Goal: Task Accomplishment & Management: Complete application form

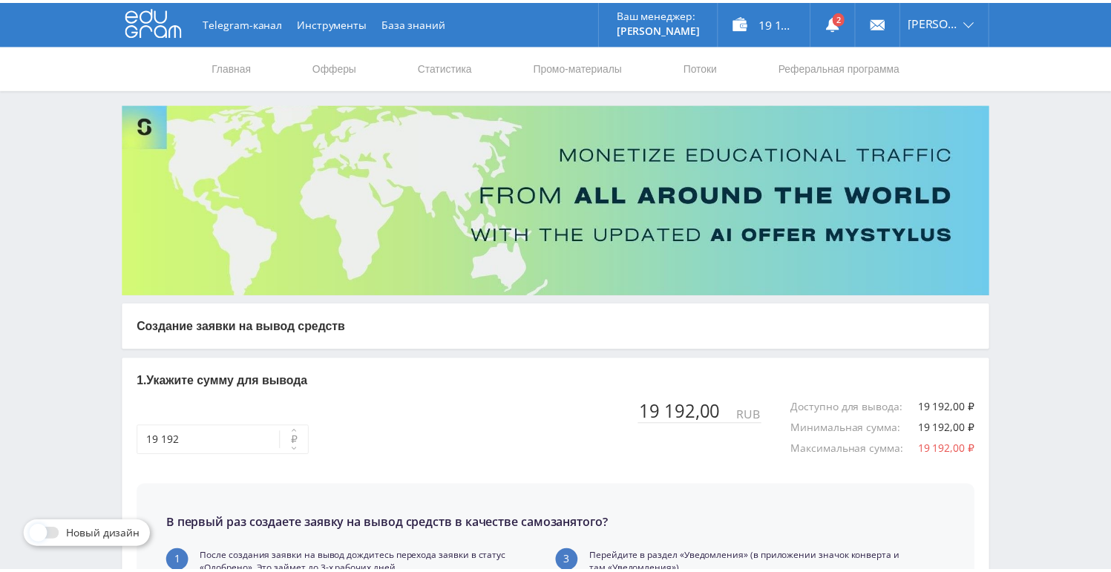
scroll to position [349, 0]
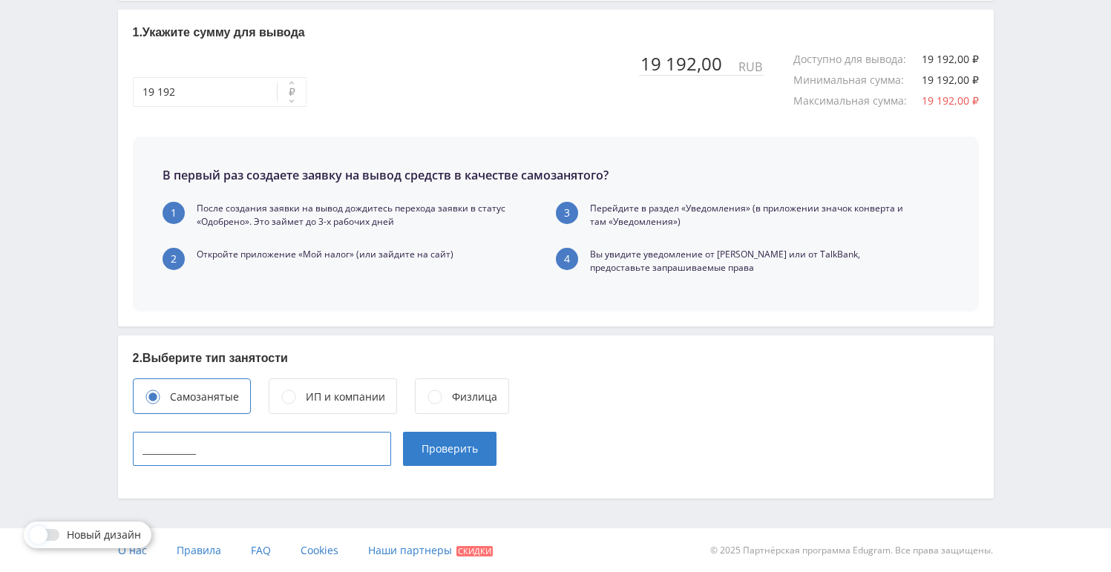
paste input "860221500587"
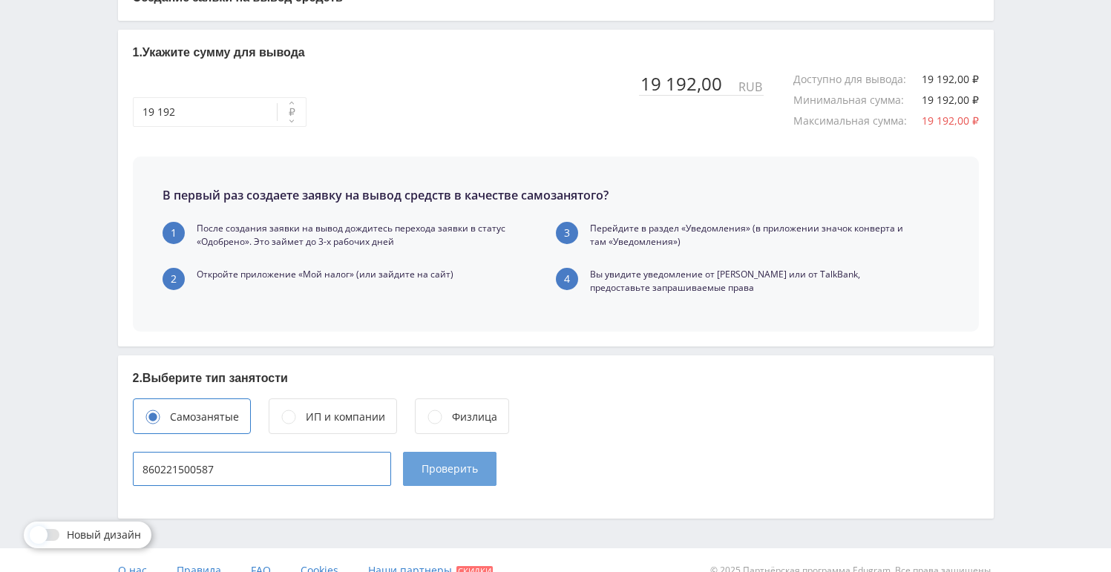
type input "860221500587"
click at [453, 468] on span "Проверить" at bounding box center [450, 469] width 56 height 12
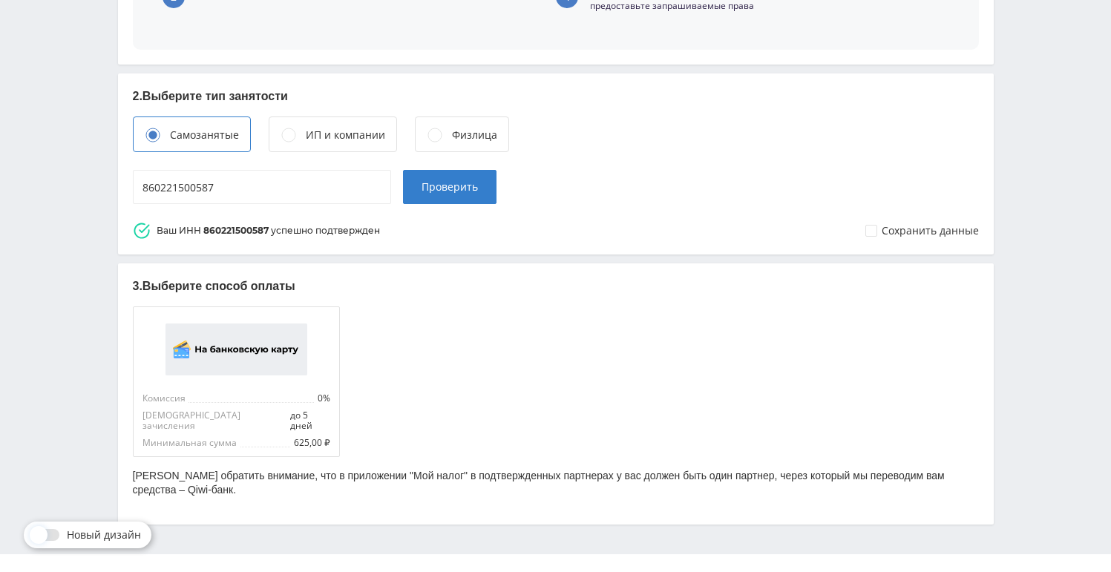
scroll to position [624, 0]
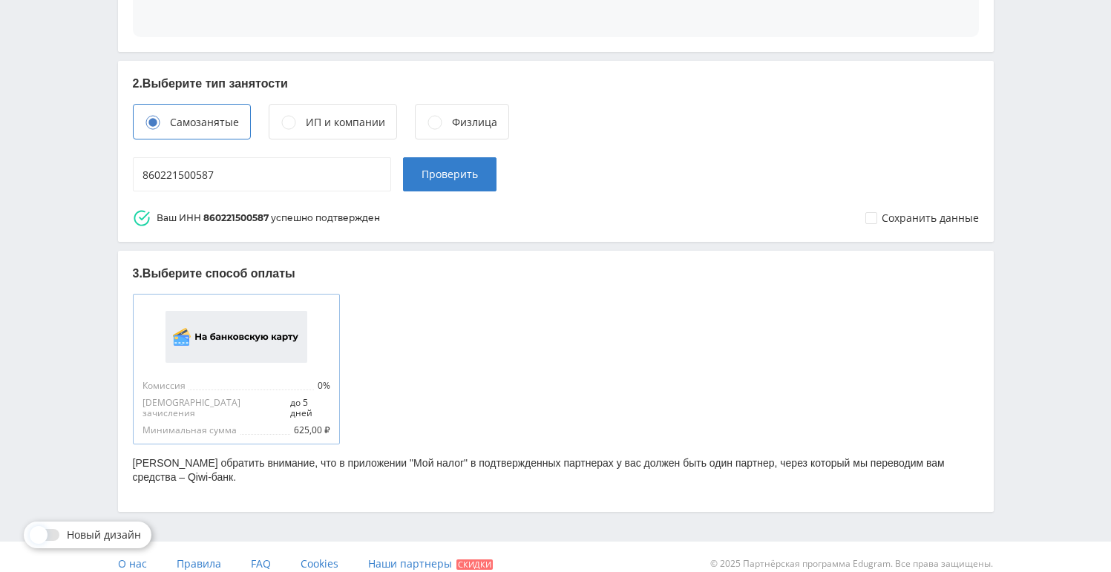
click at [244, 346] on img at bounding box center [237, 337] width 142 height 52
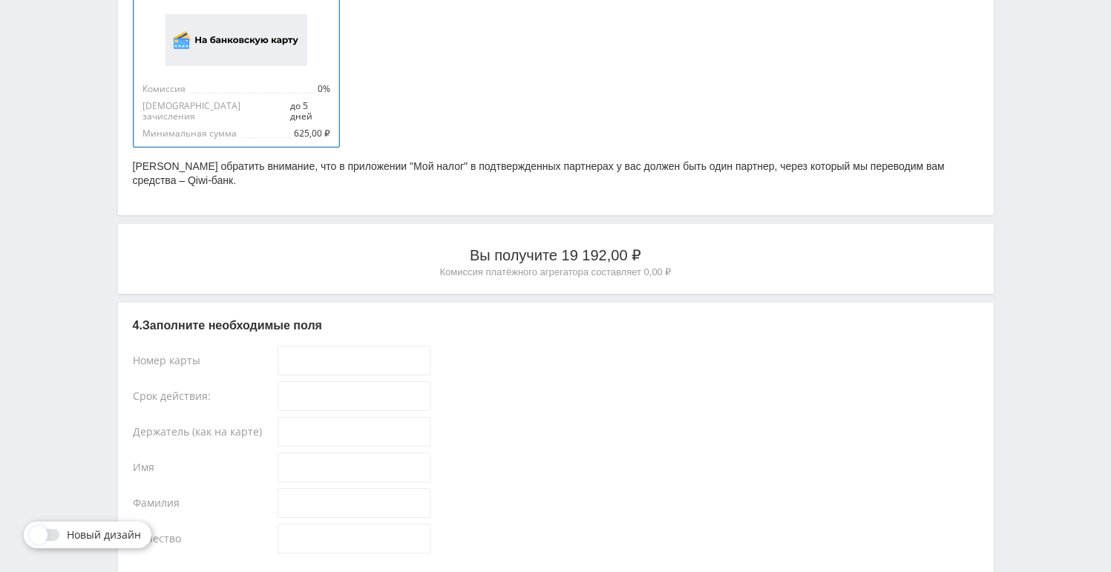
scroll to position [1028, 0]
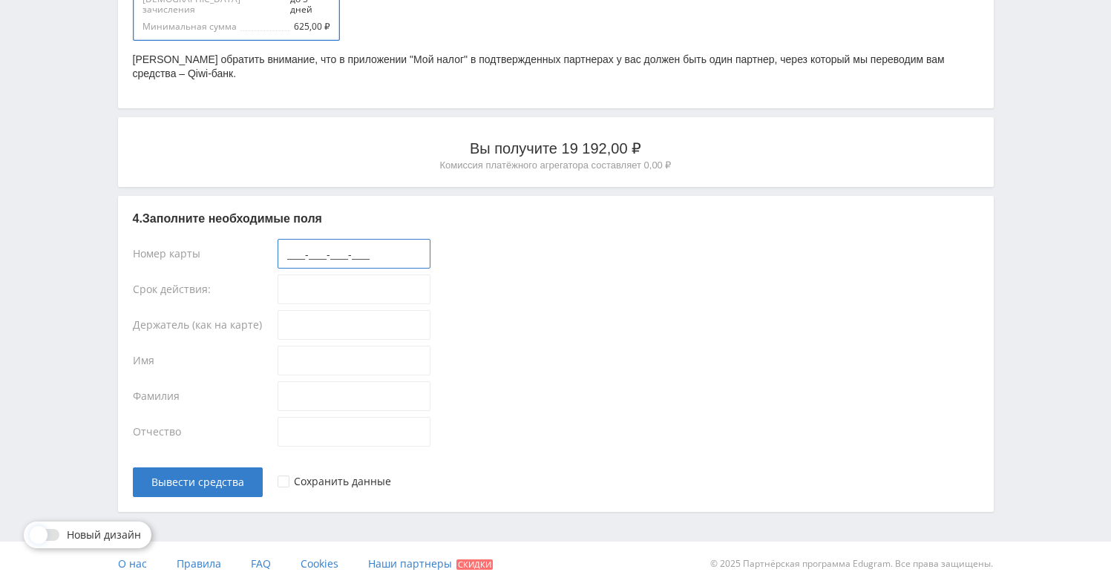
click at [291, 244] on input "____-____-____-____" at bounding box center [354, 254] width 153 height 30
type input "2200-7019-5804-2639"
click at [323, 284] on input "__/__" at bounding box center [354, 290] width 153 height 30
type input "04/35"
click at [290, 310] on input at bounding box center [354, 325] width 153 height 30
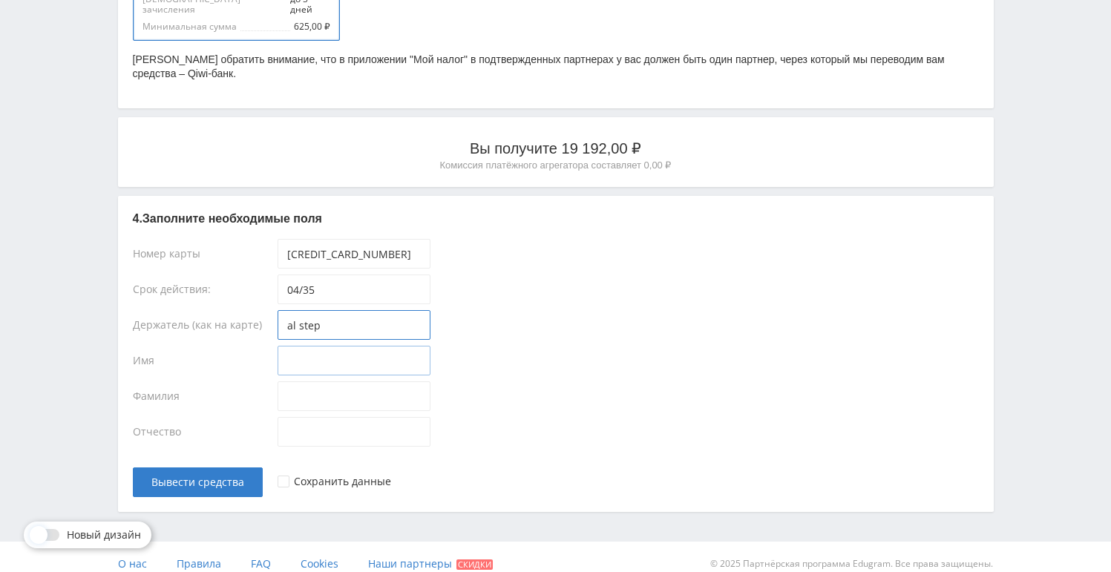
type input "al step"
click at [331, 346] on input at bounding box center [354, 361] width 153 height 30
type input "[PERSON_NAME]"
click at [329, 382] on input at bounding box center [354, 397] width 153 height 30
type input "Степыгин"
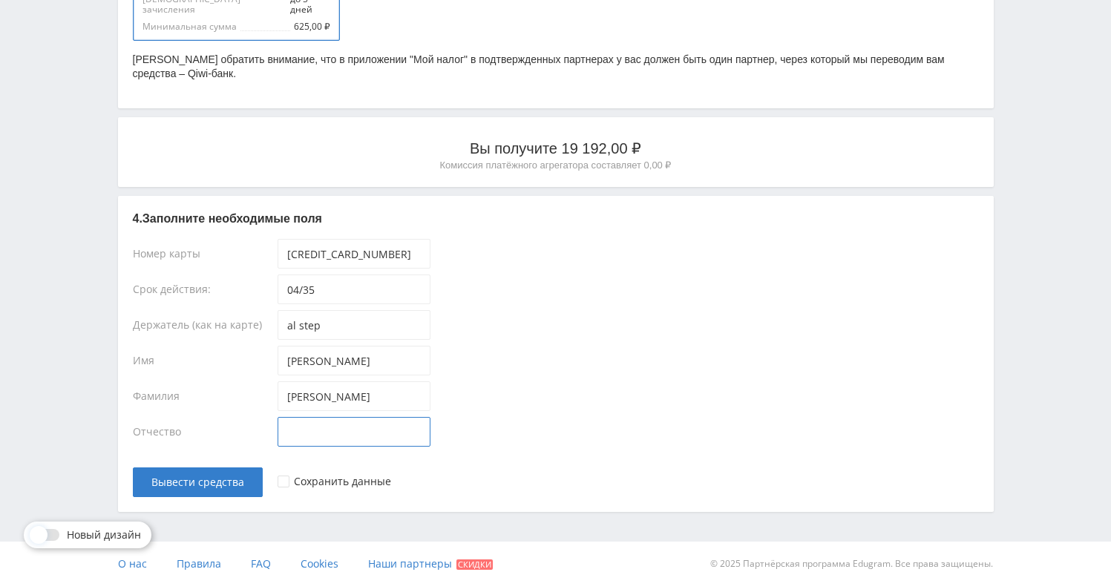
click at [326, 417] on input at bounding box center [354, 432] width 153 height 30
type input "Андреевич"
click at [214, 477] on span "Вывести средства" at bounding box center [197, 483] width 93 height 12
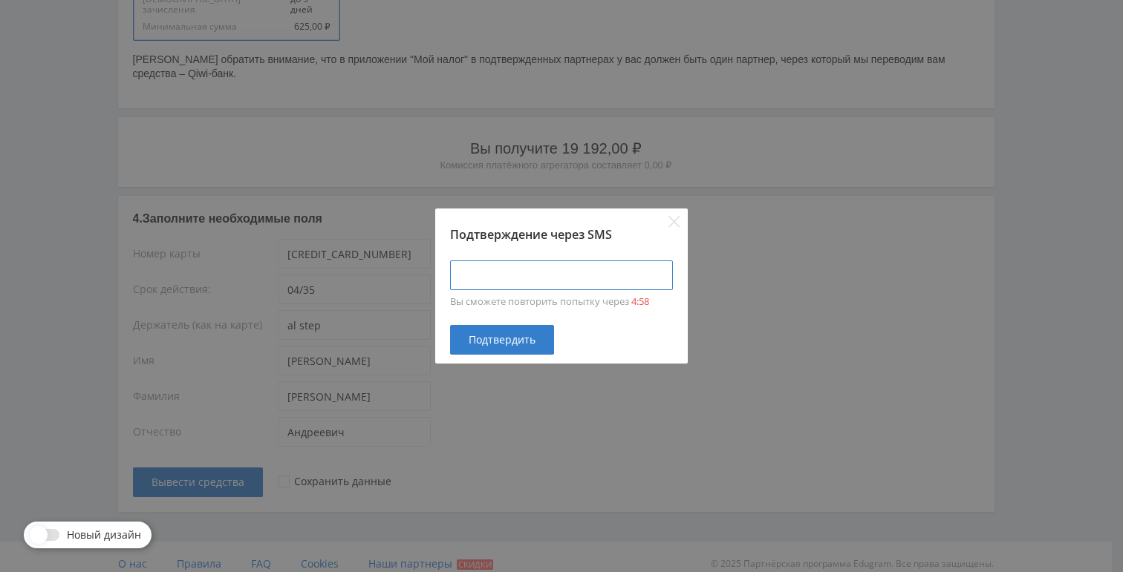
type input "____-____"
click at [555, 284] on input "____-____" at bounding box center [561, 276] width 223 height 30
click at [674, 226] on icon "Close" at bounding box center [674, 222] width 12 height 12
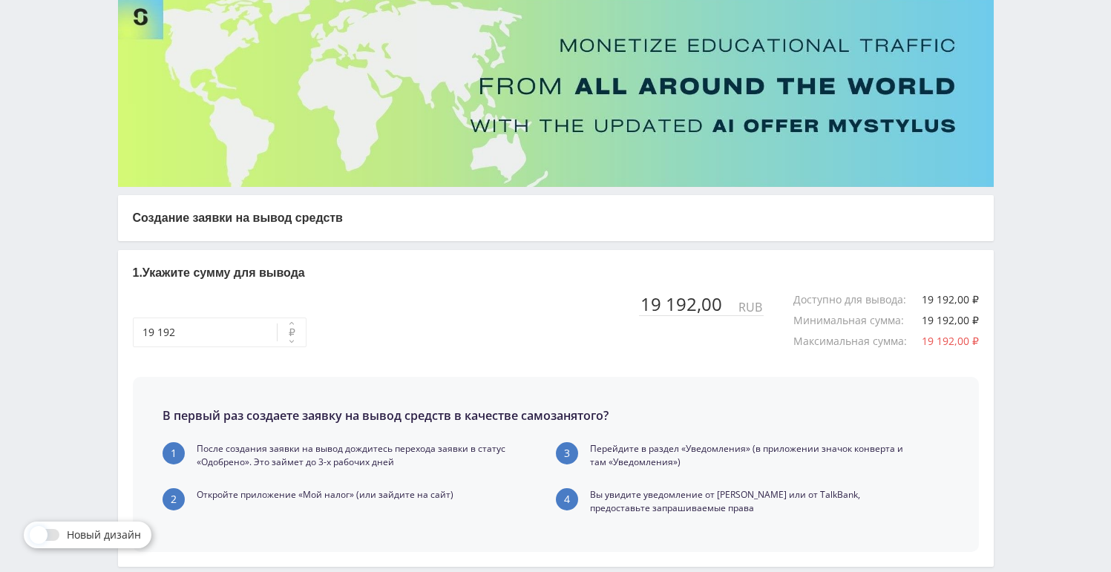
scroll to position [0, 0]
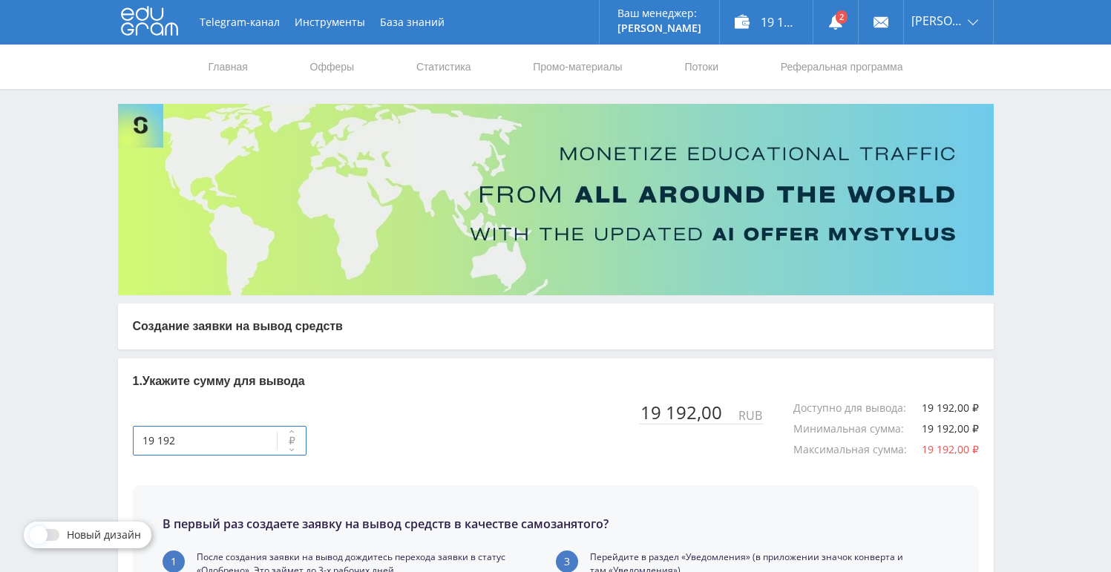
drag, startPoint x: 207, startPoint y: 440, endPoint x: 115, endPoint y: 434, distance: 92.2
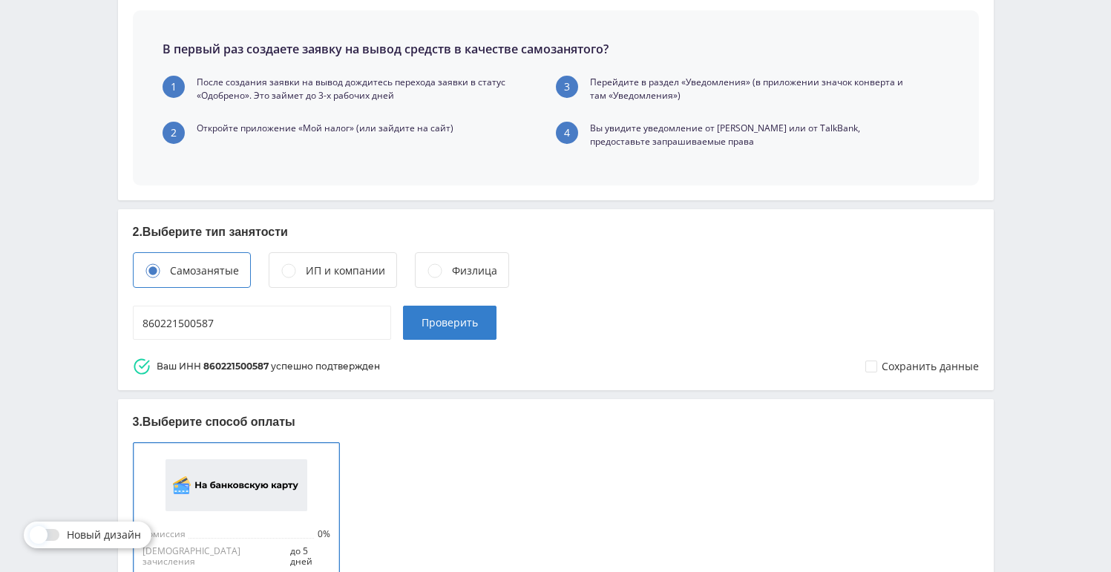
scroll to position [676, 0]
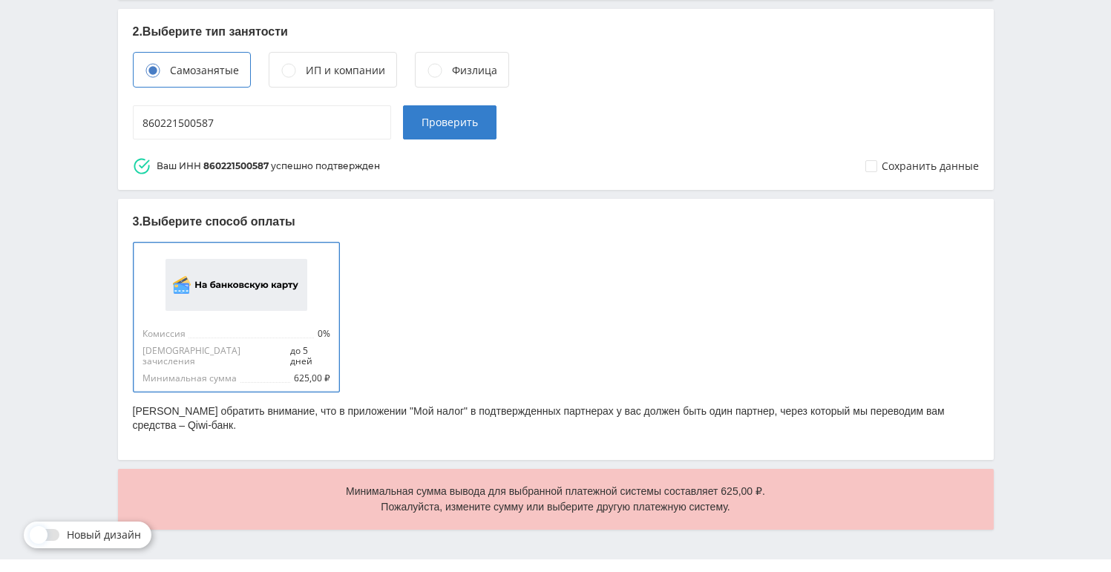
type input "19 192"
click at [354, 64] on div "ИП и компании" at bounding box center [345, 70] width 79 height 16
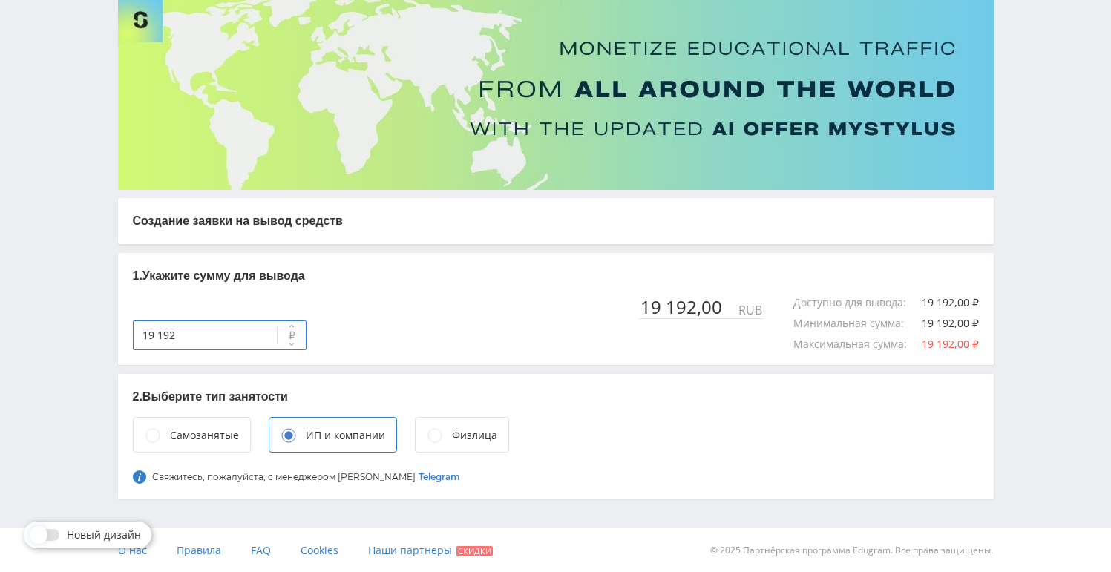
drag, startPoint x: 109, startPoint y: 333, endPoint x: 91, endPoint y: 330, distance: 18.7
click at [91, 330] on div "Telegram-канал Инструменты База знаний Ваш менеджер: Valeria Valeria Online @va…" at bounding box center [555, 234] width 1111 height 679
type input "19 192"
click at [462, 278] on p "1. Укажите сумму для вывода" at bounding box center [556, 276] width 846 height 16
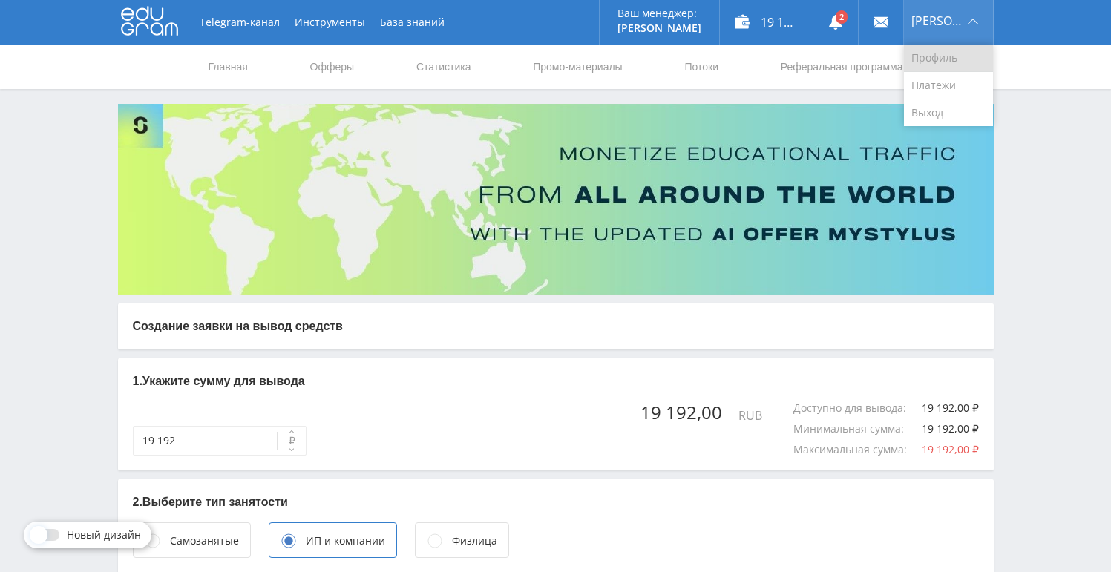
click at [935, 58] on link "Профиль" at bounding box center [948, 58] width 89 height 27
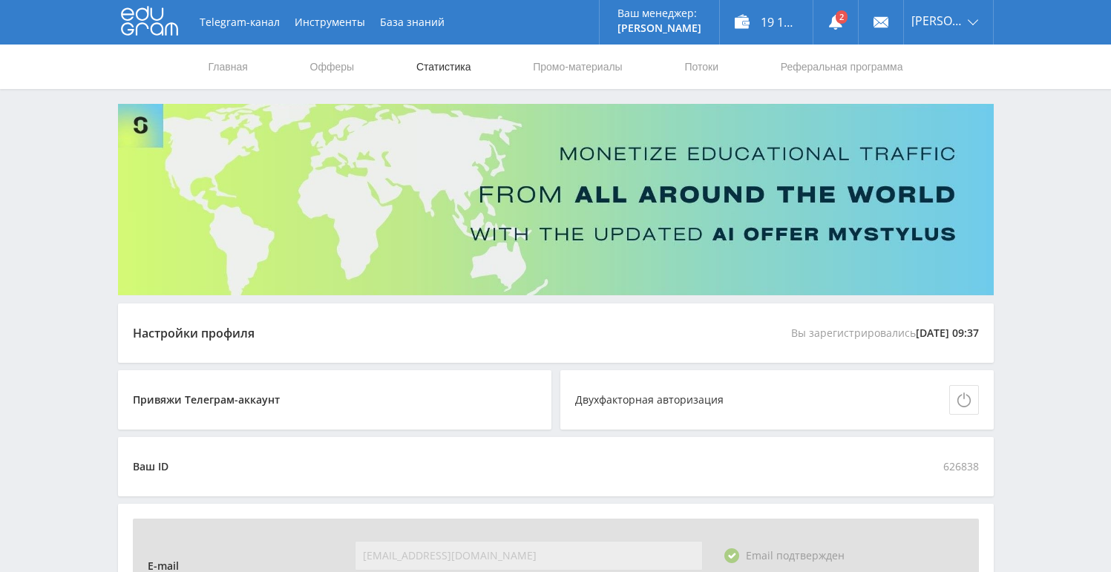
click at [462, 70] on link "Статистика" at bounding box center [444, 67] width 58 height 45
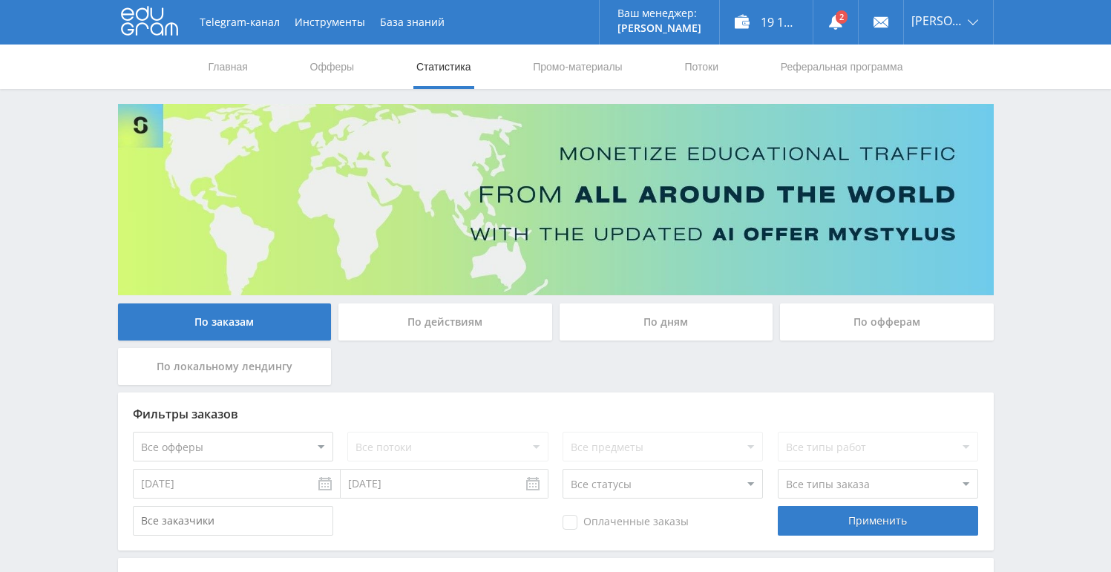
click at [688, 314] on div "По дням" at bounding box center [667, 322] width 214 height 37
click at [0, 0] on input "По дням" at bounding box center [0, 0] width 0 height 0
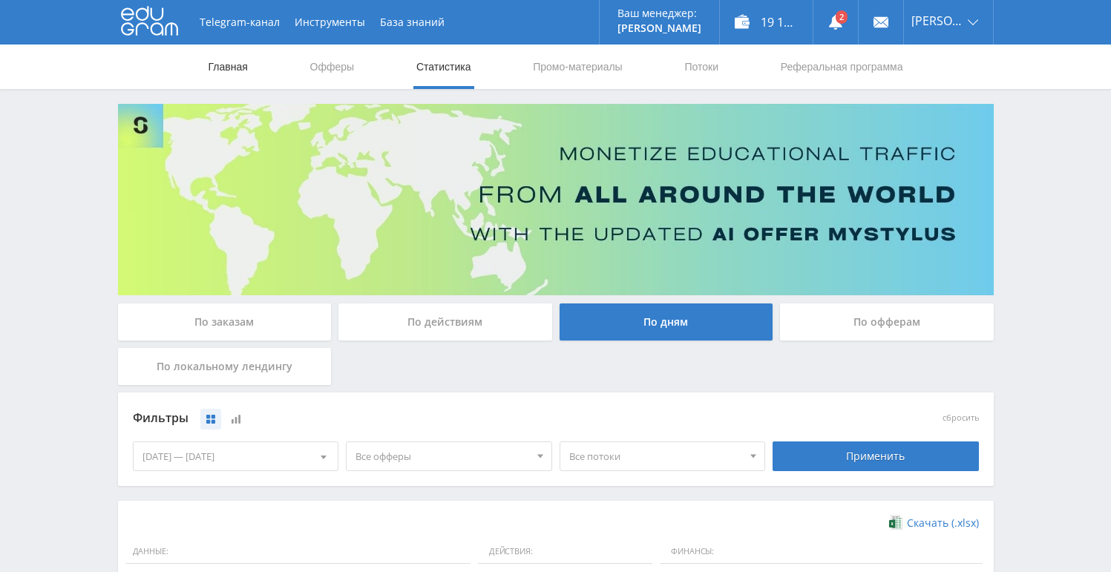
click at [239, 74] on link "Главная" at bounding box center [228, 67] width 42 height 45
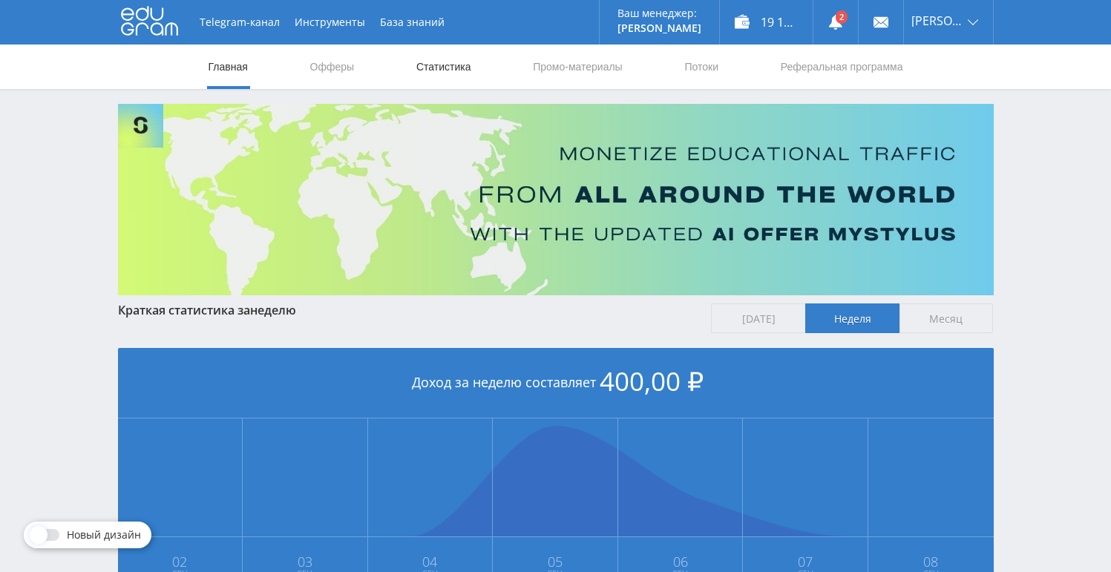
click at [466, 64] on link "Статистика" at bounding box center [444, 67] width 58 height 45
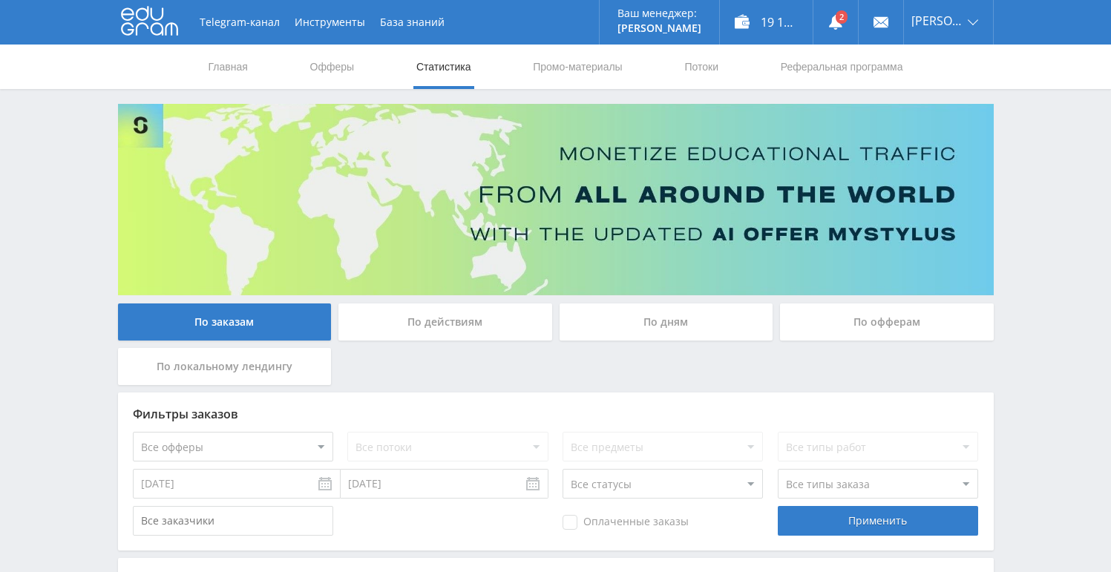
scroll to position [3, 0]
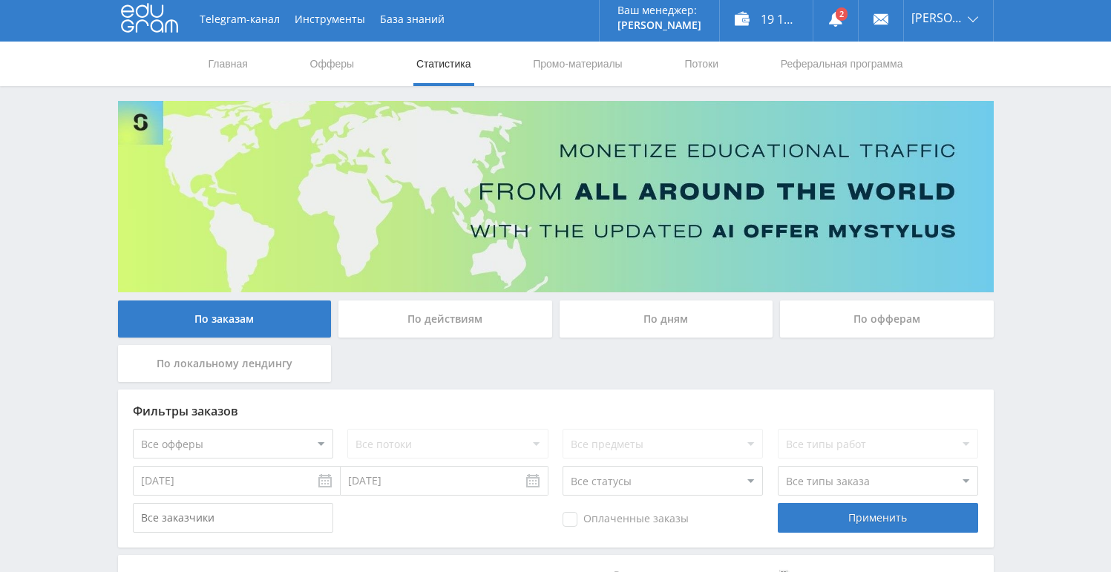
click at [705, 323] on div "По дням" at bounding box center [667, 319] width 214 height 37
click at [0, 0] on input "По дням" at bounding box center [0, 0] width 0 height 0
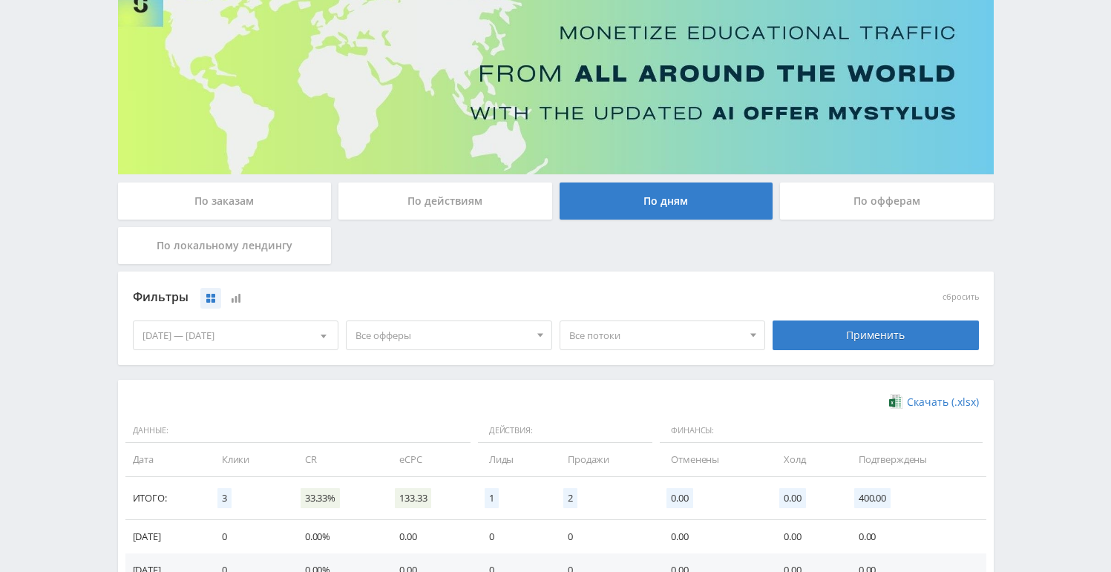
scroll to position [0, 0]
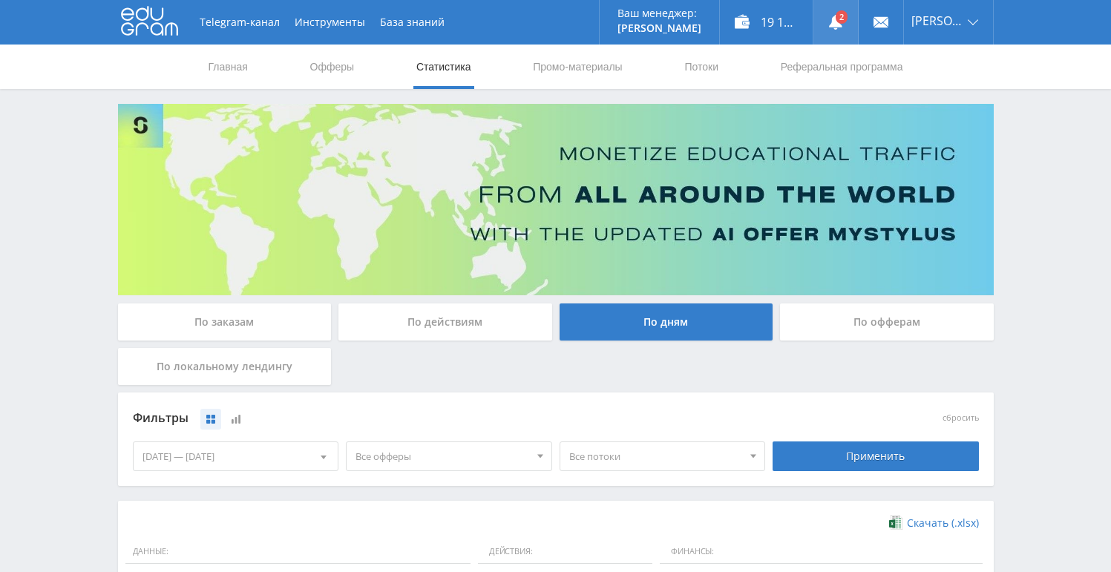
click at [829, 22] on icon at bounding box center [836, 22] width 15 height 15
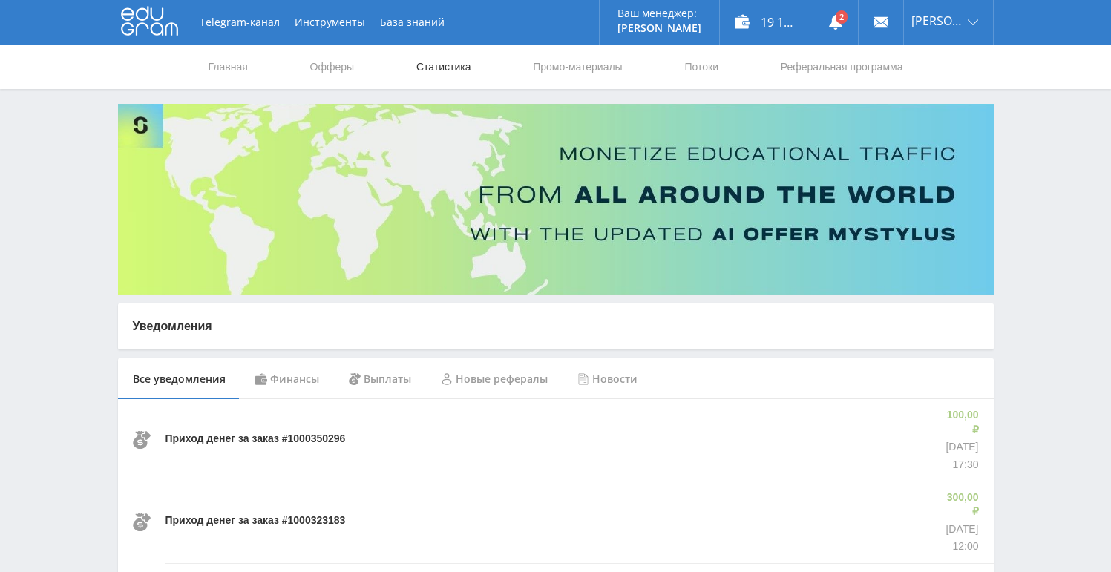
click at [455, 71] on link "Статистика" at bounding box center [444, 67] width 58 height 45
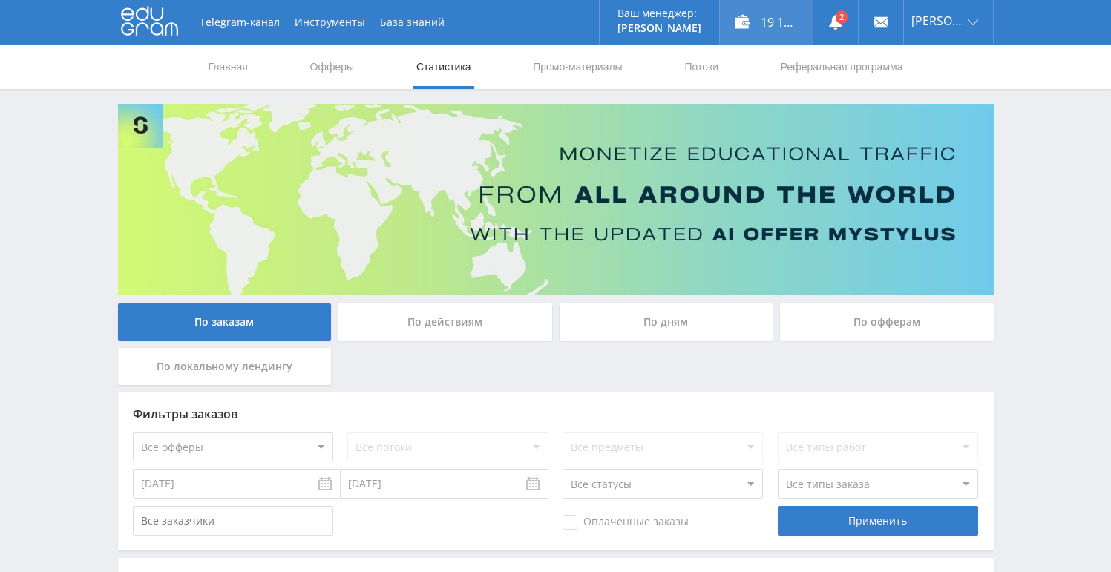
click at [738, 29] on div "19 192,00 ₽" at bounding box center [766, 22] width 93 height 45
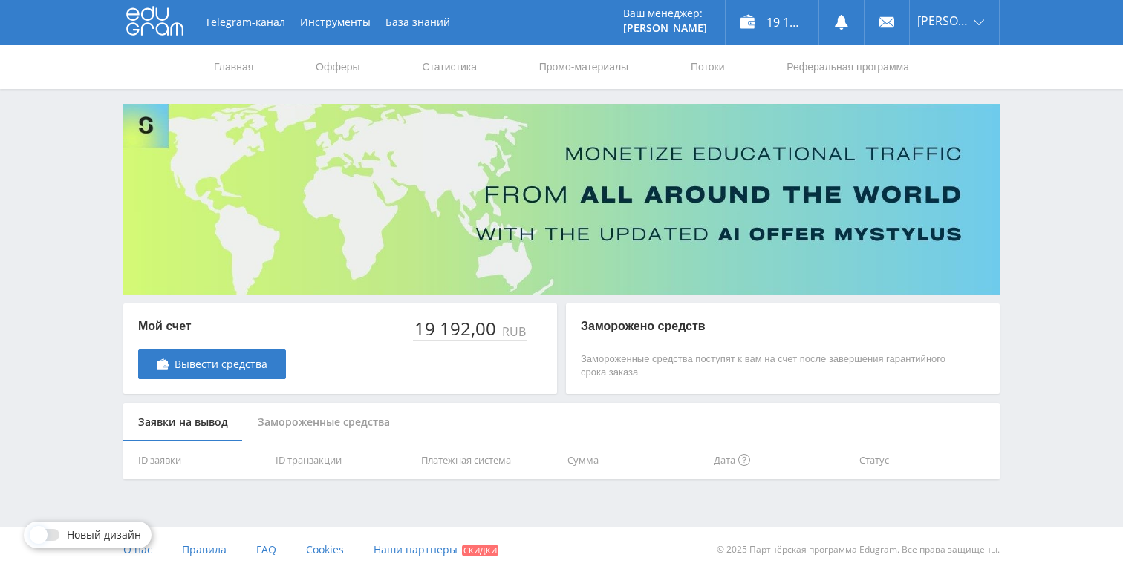
click at [368, 428] on div "Замороженные средства" at bounding box center [324, 422] width 162 height 39
click at [189, 427] on div "Заявки на вывод" at bounding box center [183, 422] width 120 height 39
click at [782, 27] on div "19 192,00 ₽" at bounding box center [771, 22] width 93 height 45
click at [267, 368] on link "Вывести средства" at bounding box center [212, 365] width 148 height 30
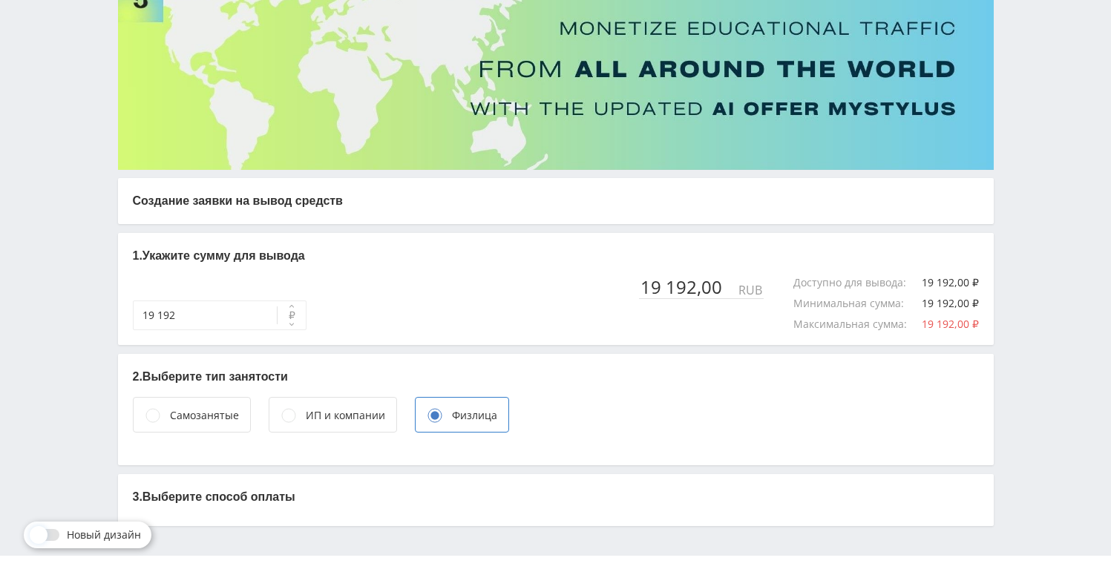
click at [351, 411] on div "ИП и компании" at bounding box center [345, 416] width 79 height 16
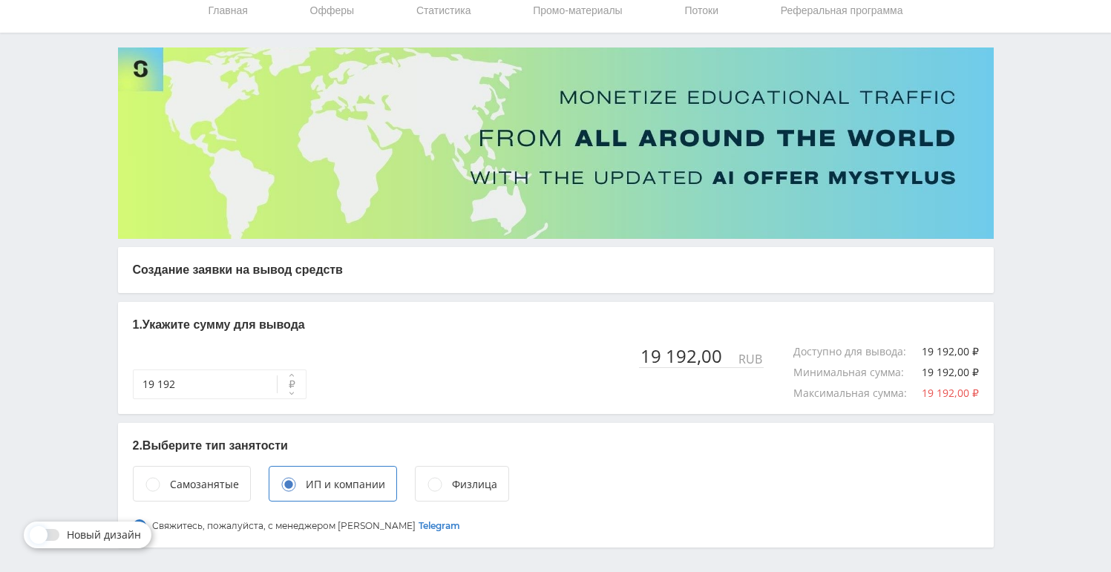
scroll to position [105, 0]
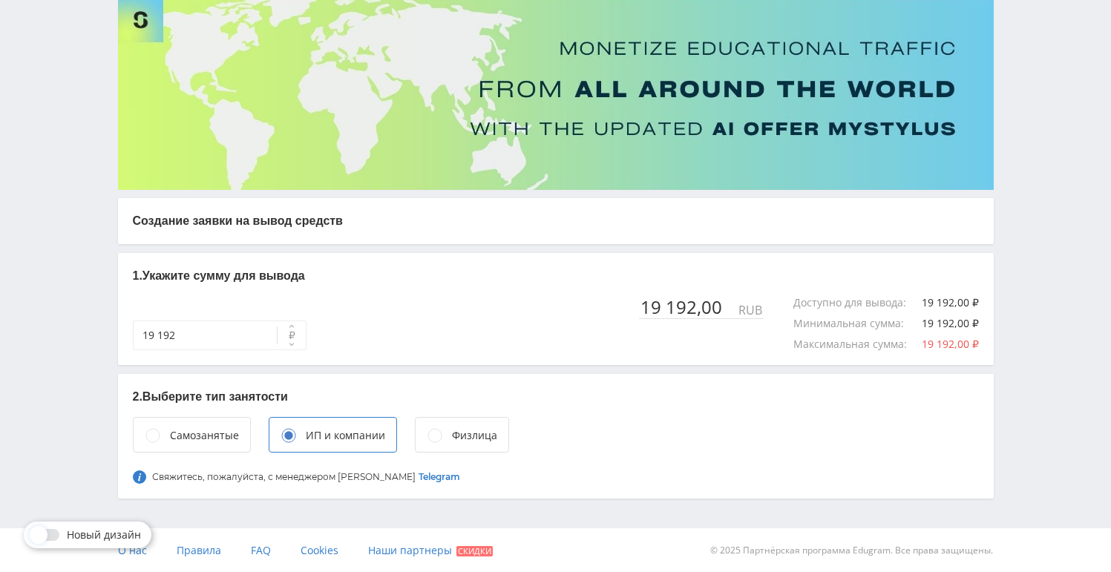
click at [443, 444] on div "Физлица" at bounding box center [462, 435] width 94 height 36
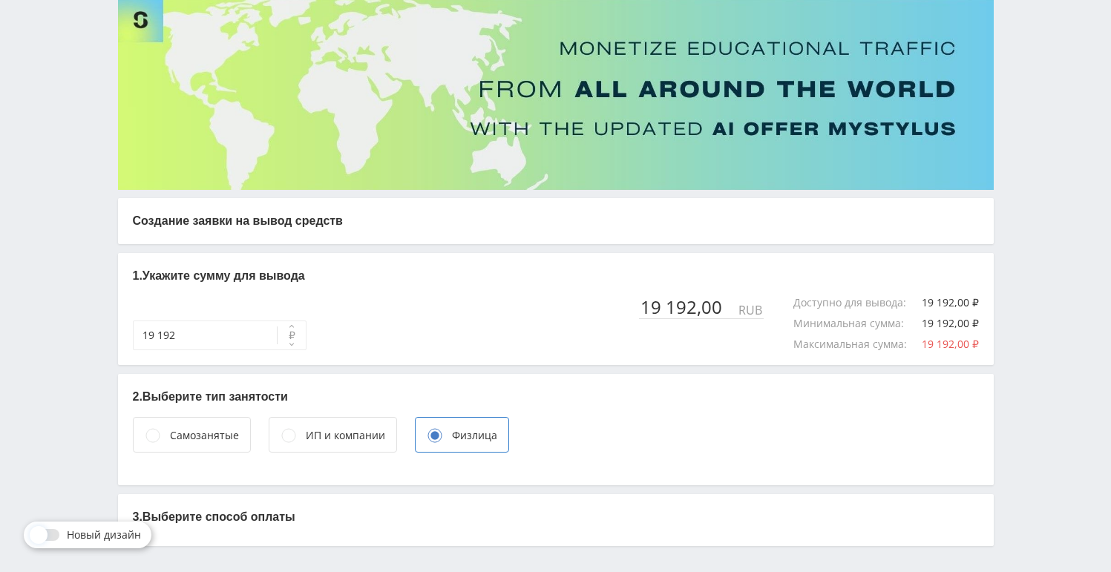
scroll to position [153, 0]
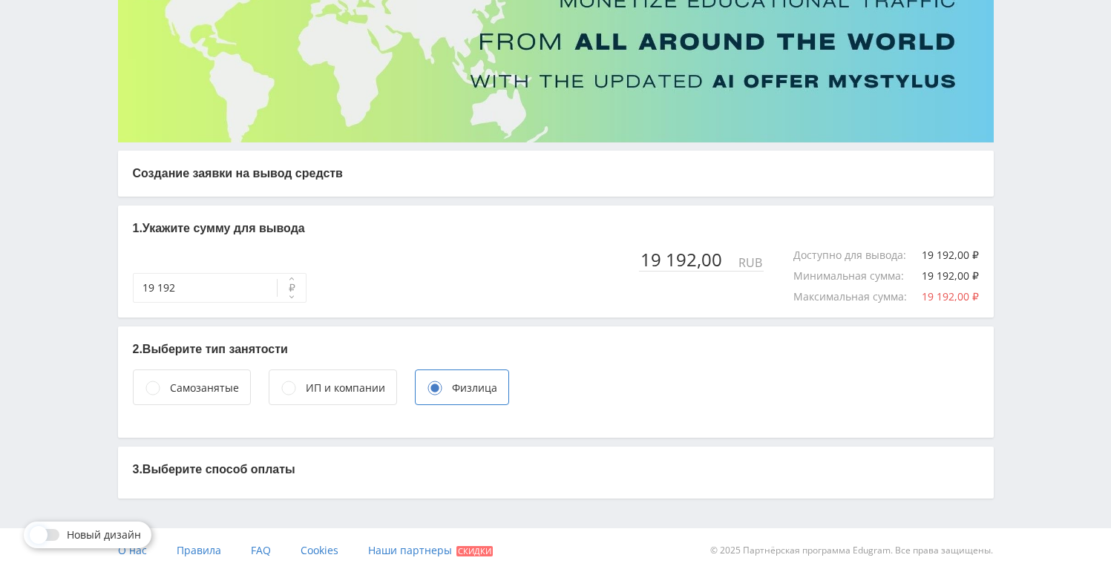
click at [317, 394] on div "ИП и компании" at bounding box center [345, 388] width 79 height 16
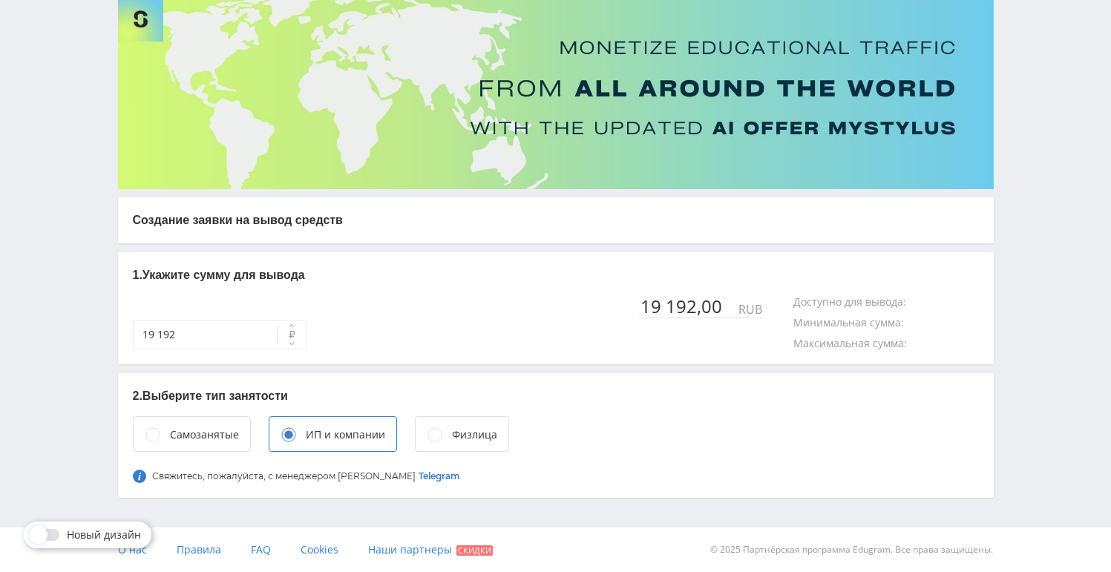
scroll to position [105, 0]
click at [206, 432] on div "Самозанятые" at bounding box center [204, 436] width 69 height 16
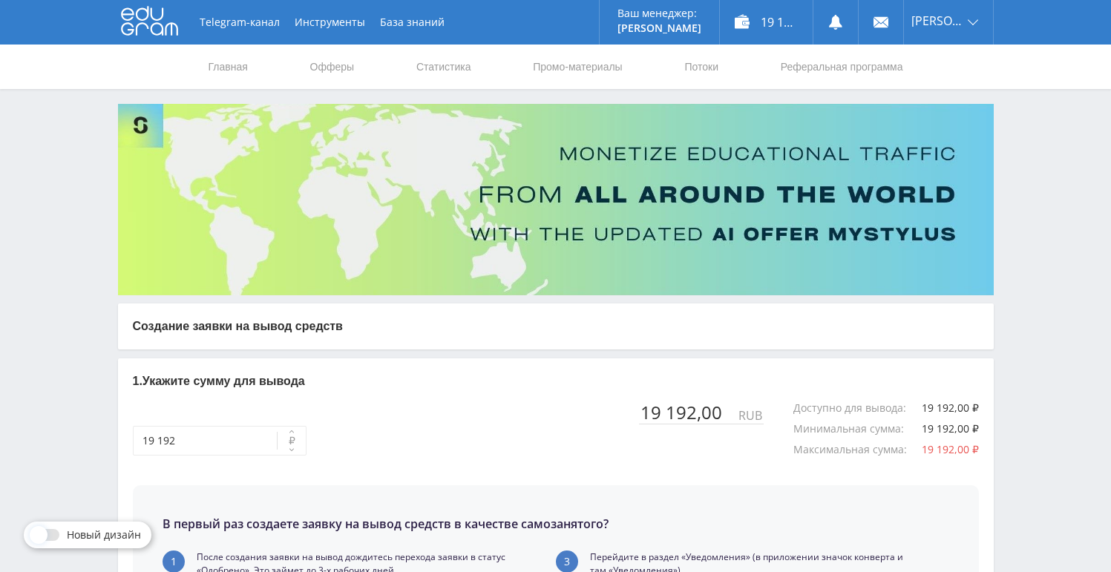
scroll to position [349, 0]
